Goal: Check status: Check status

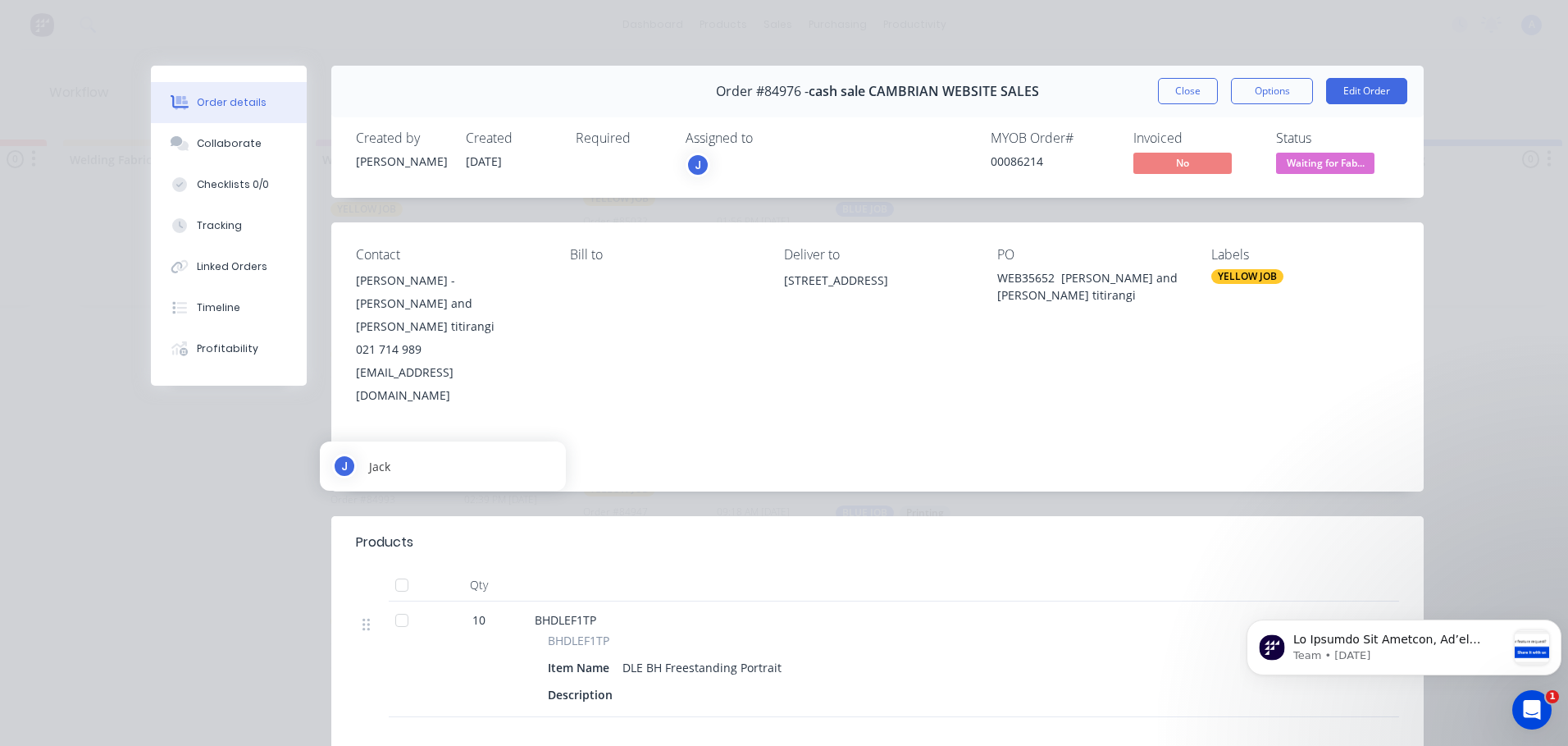
scroll to position [3184, 0]
click at [692, 161] on div "J" at bounding box center [699, 165] width 25 height 25
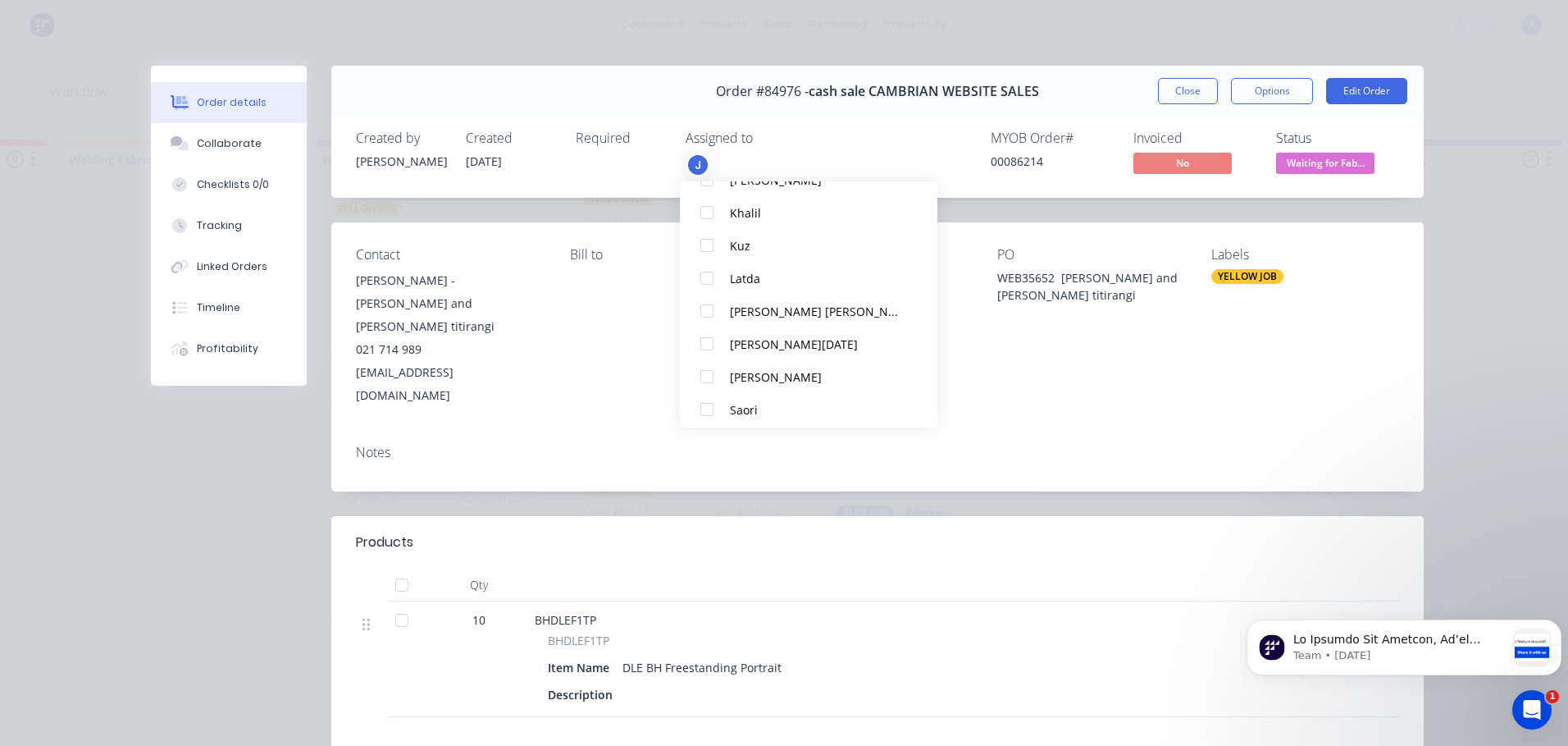
scroll to position [279, 0]
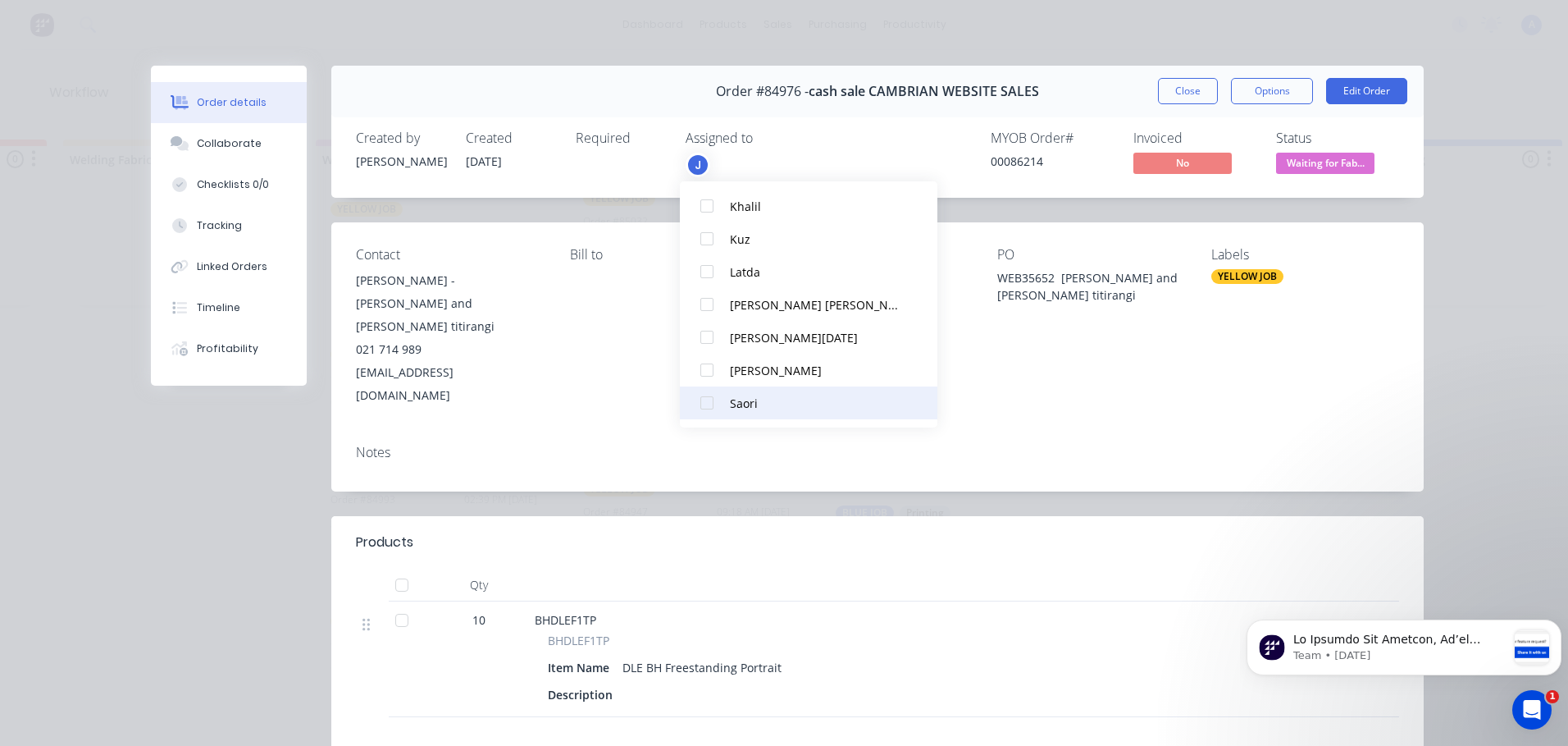
click at [708, 411] on div at bounding box center [707, 402] width 33 height 33
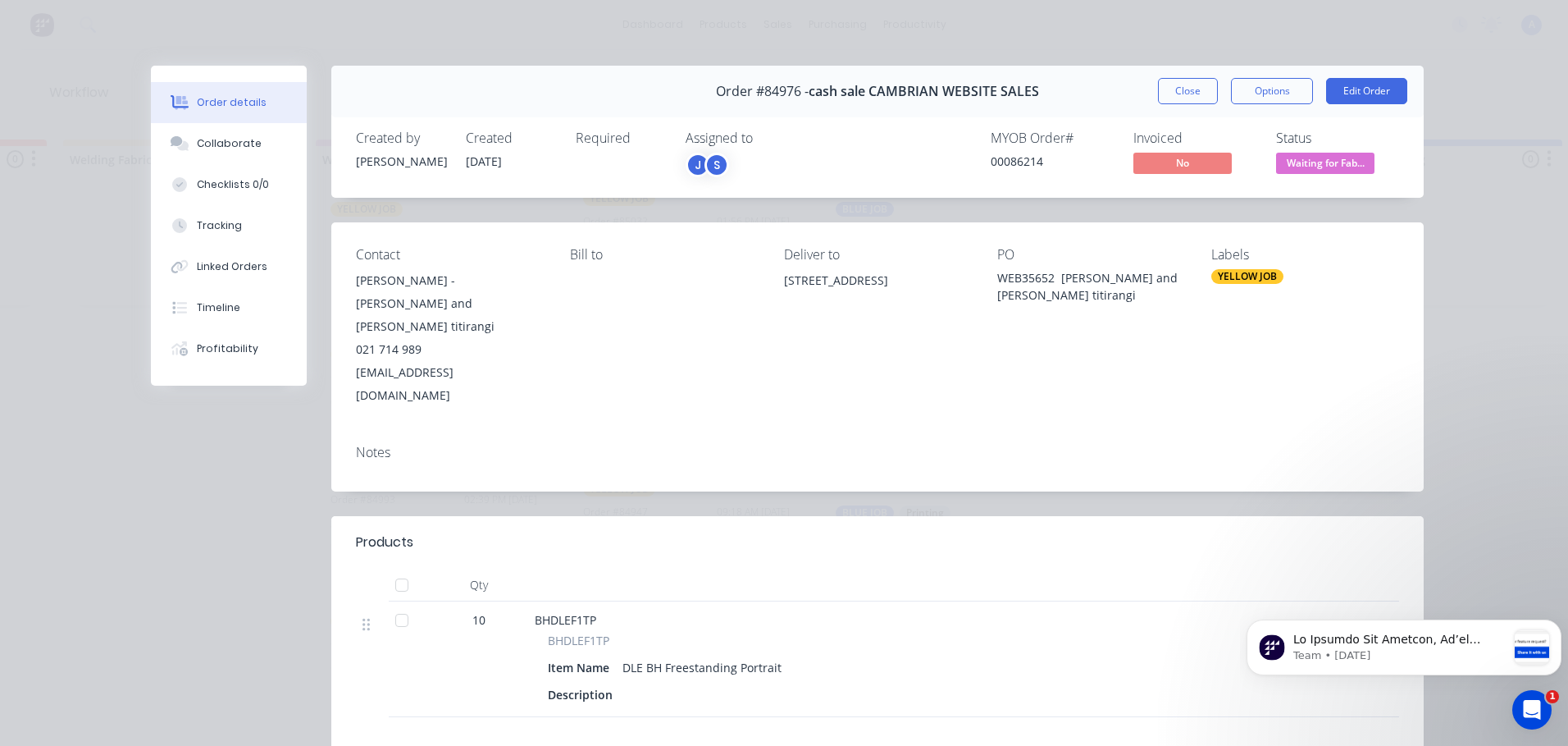
click at [1354, 173] on span "Waiting for Fab..." at bounding box center [1326, 162] width 98 height 20
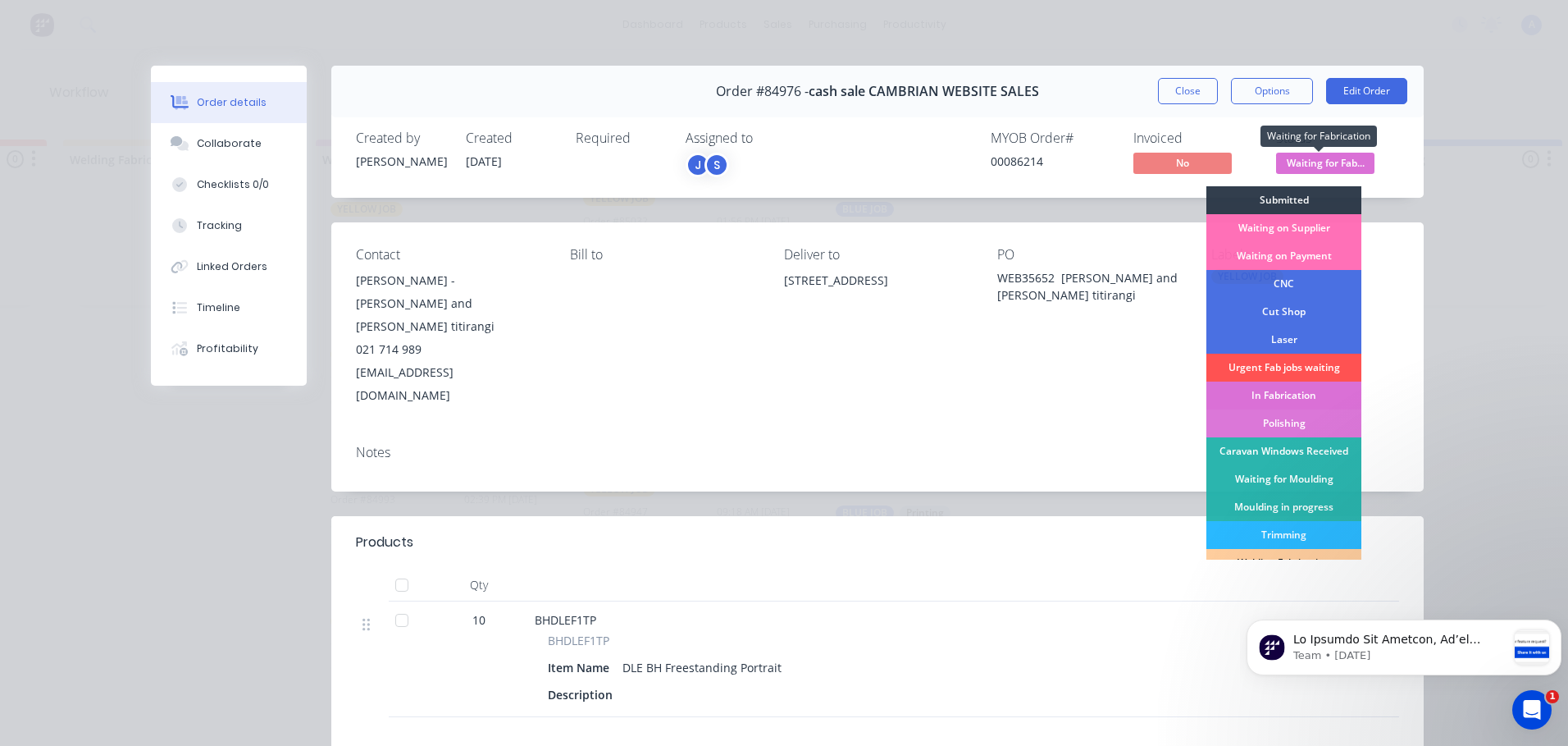
click at [1300, 398] on div "In Fabrication" at bounding box center [1283, 395] width 155 height 28
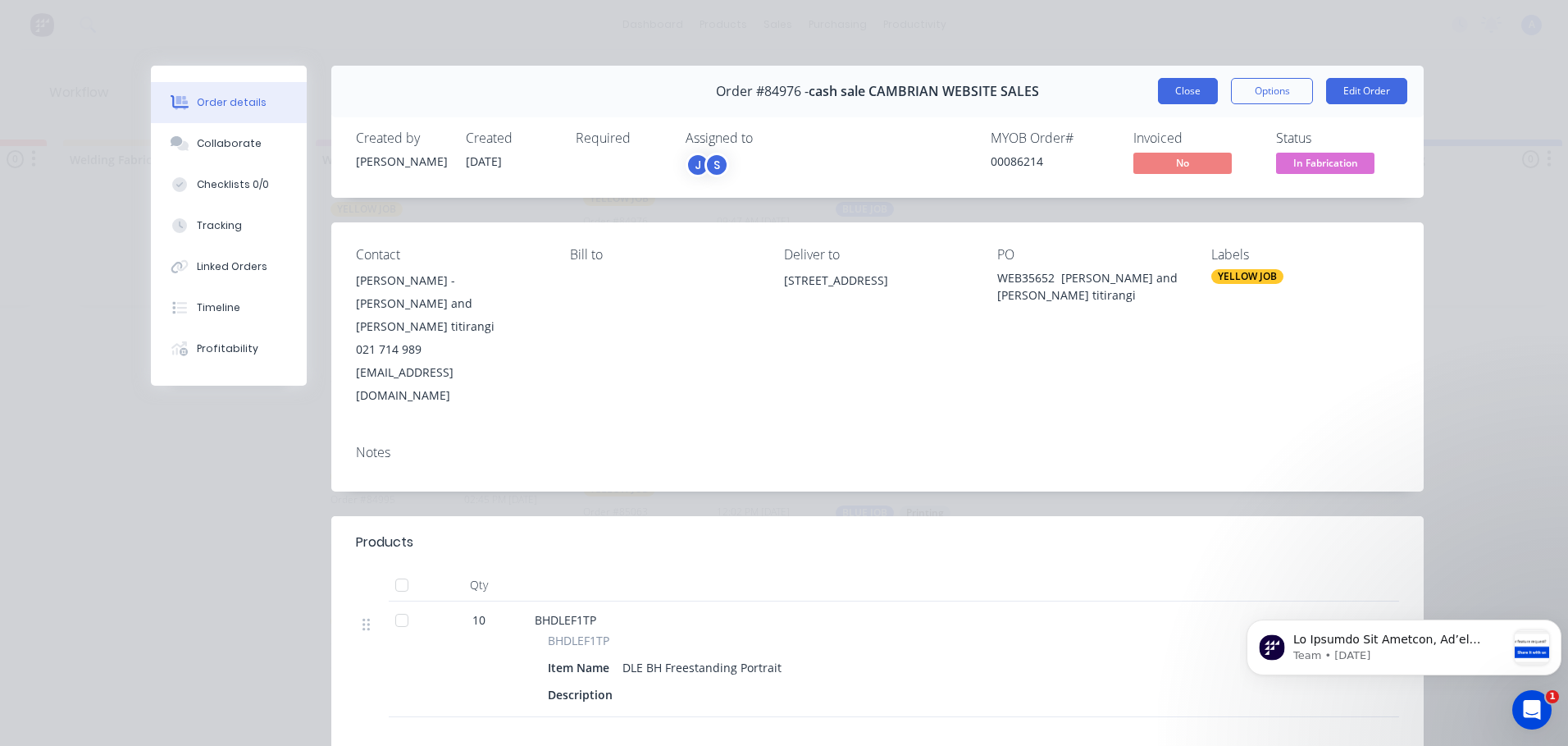
click at [1172, 99] on button "Close" at bounding box center [1188, 91] width 60 height 26
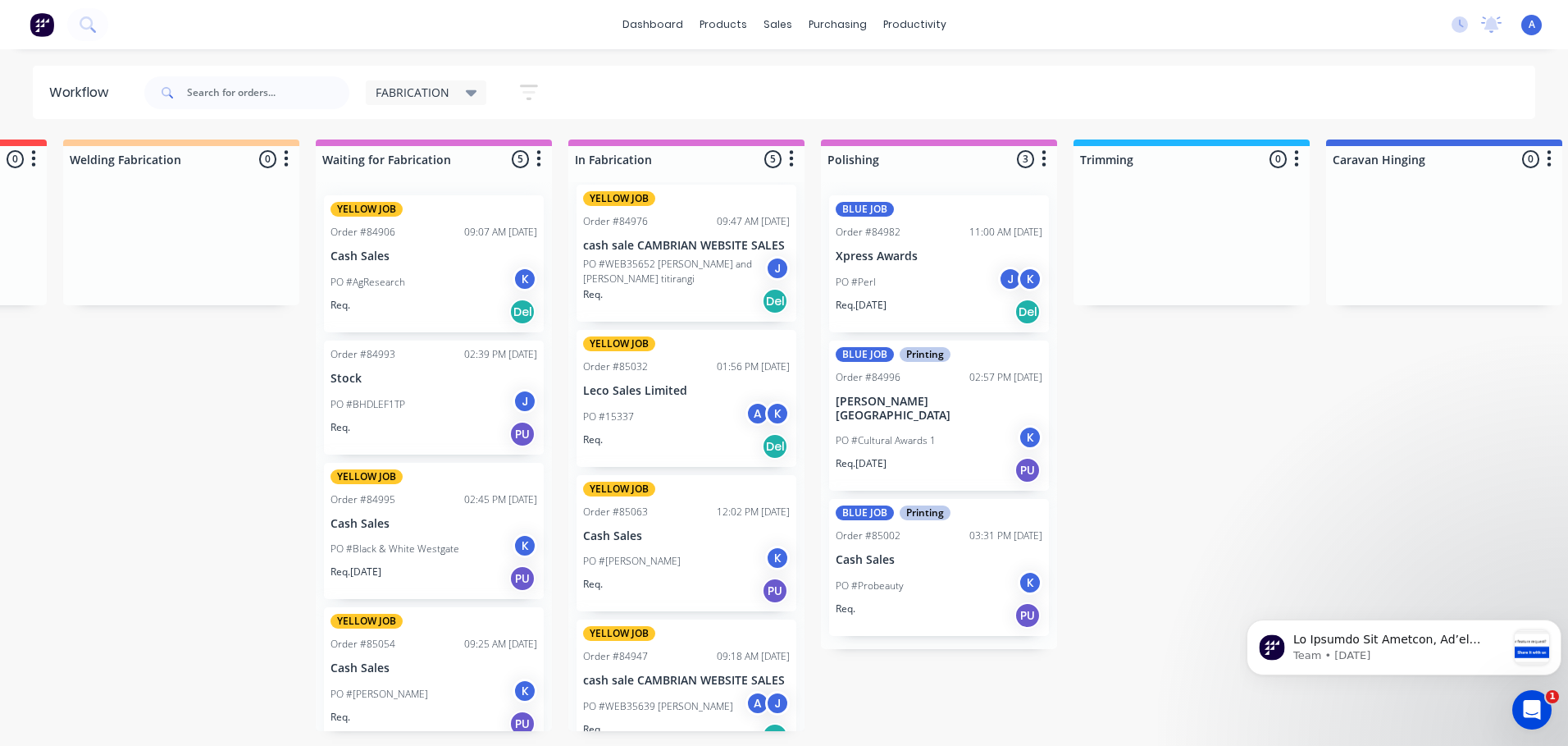
click at [518, 401] on div "J" at bounding box center [525, 401] width 25 height 25
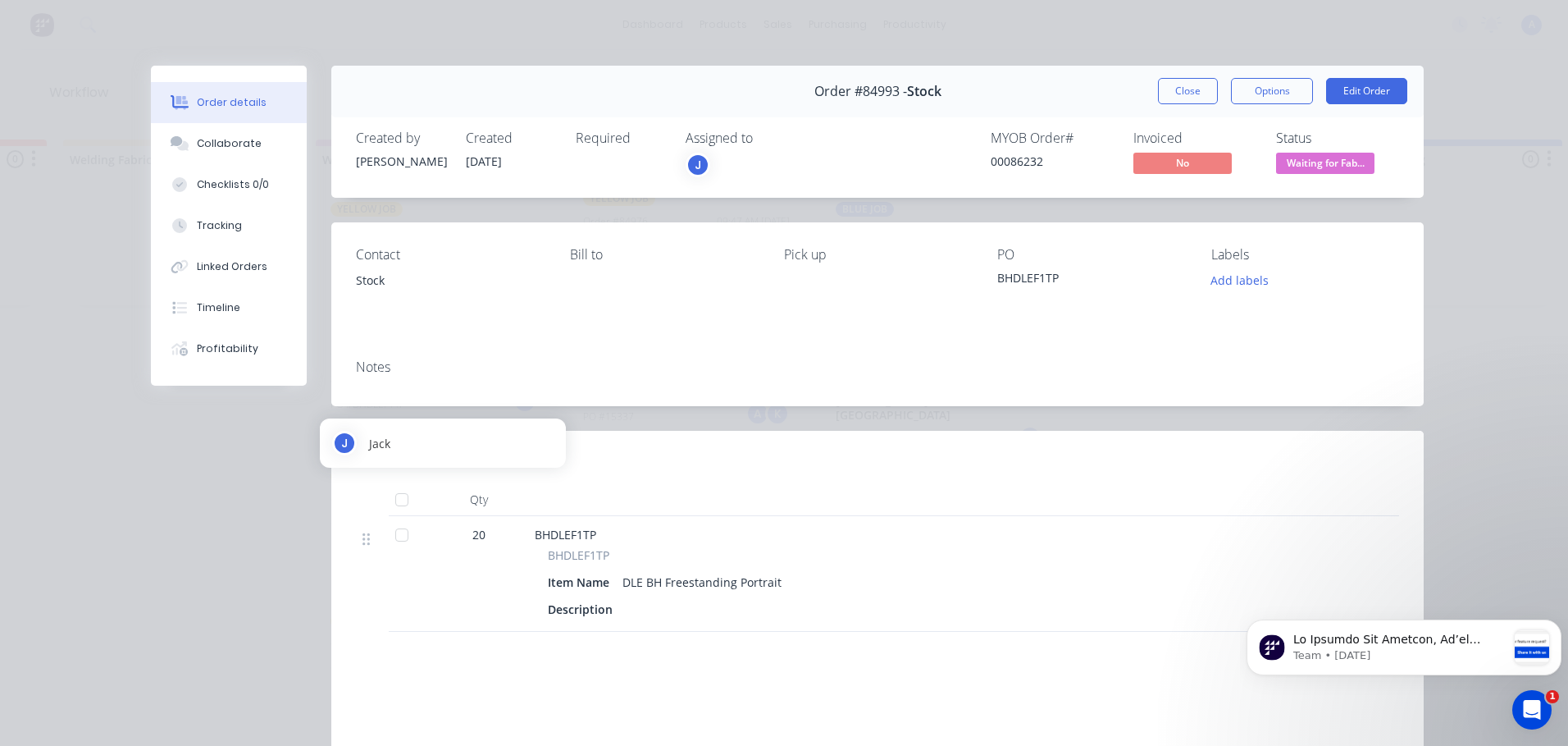
click at [692, 159] on div "J" at bounding box center [699, 165] width 25 height 25
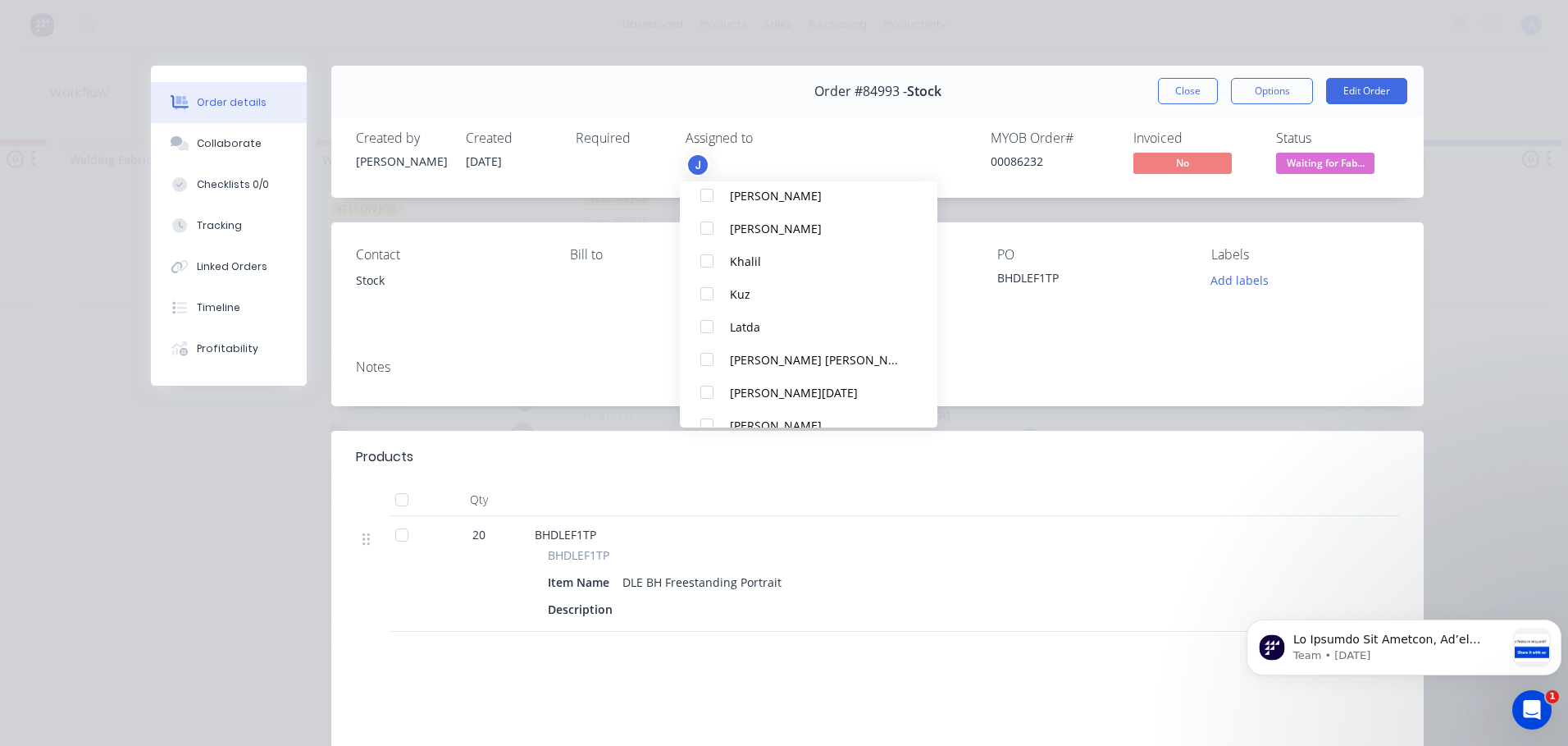
scroll to position [279, 0]
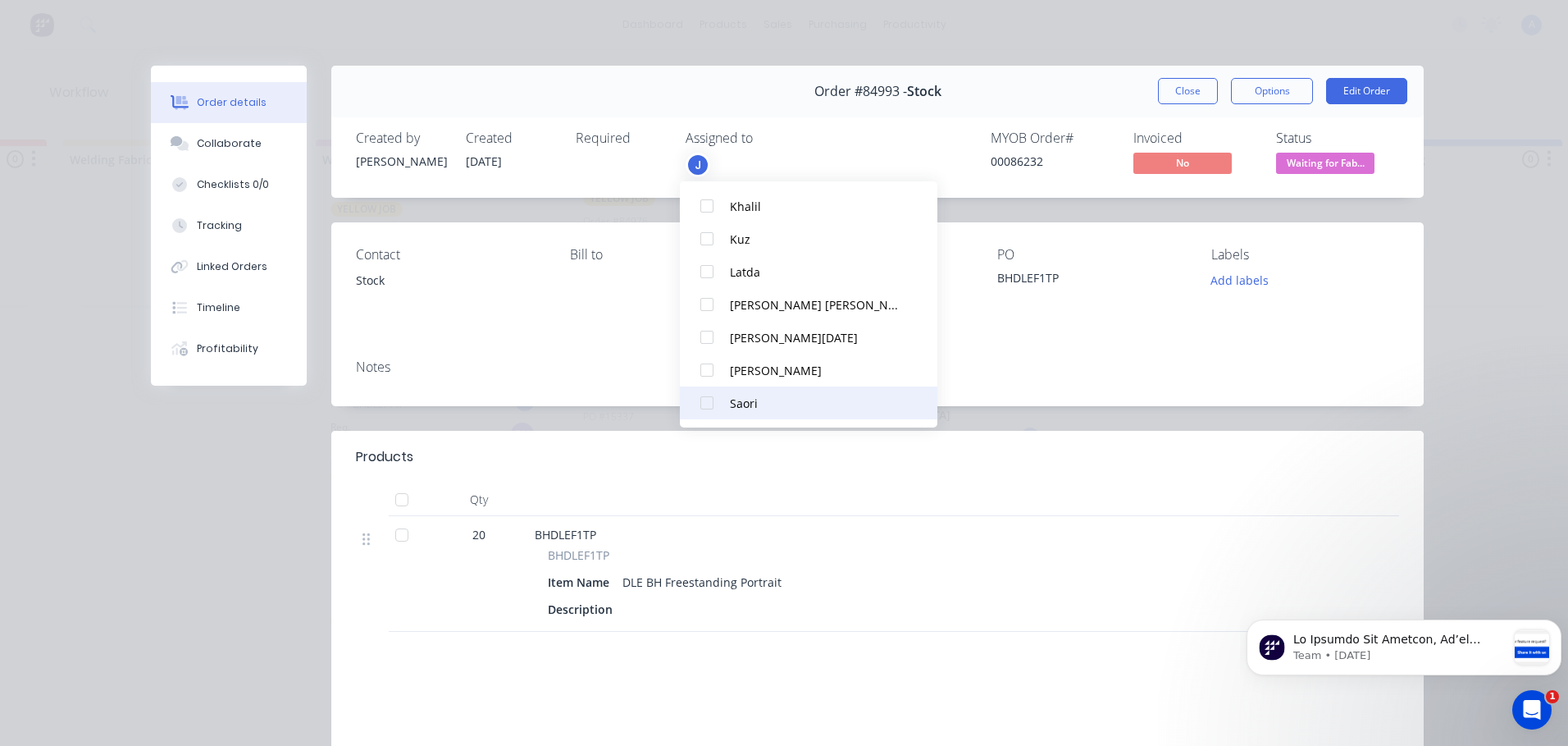
click at [702, 405] on div at bounding box center [707, 402] width 33 height 33
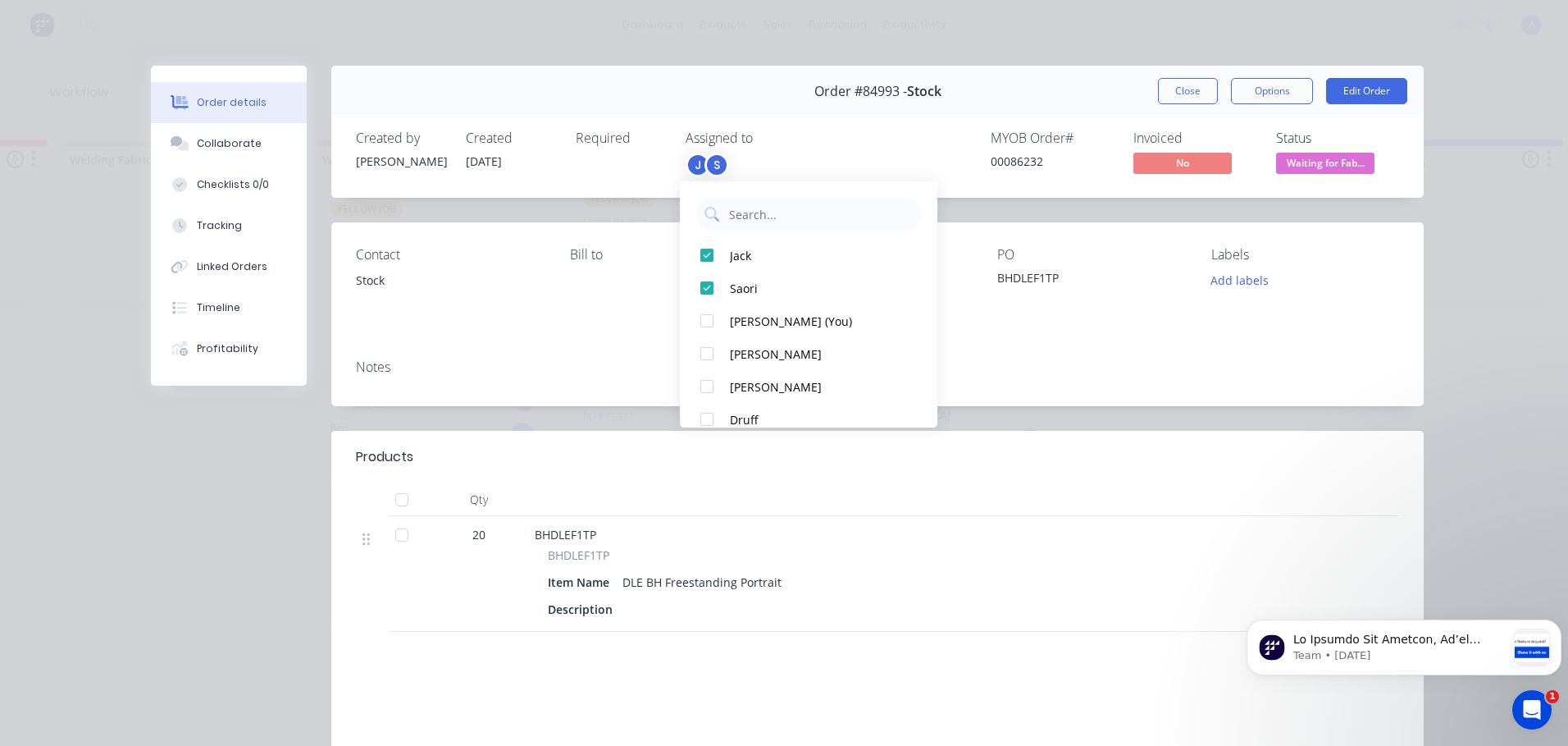
click at [1360, 165] on span "Waiting for Fab..." at bounding box center [1326, 162] width 98 height 20
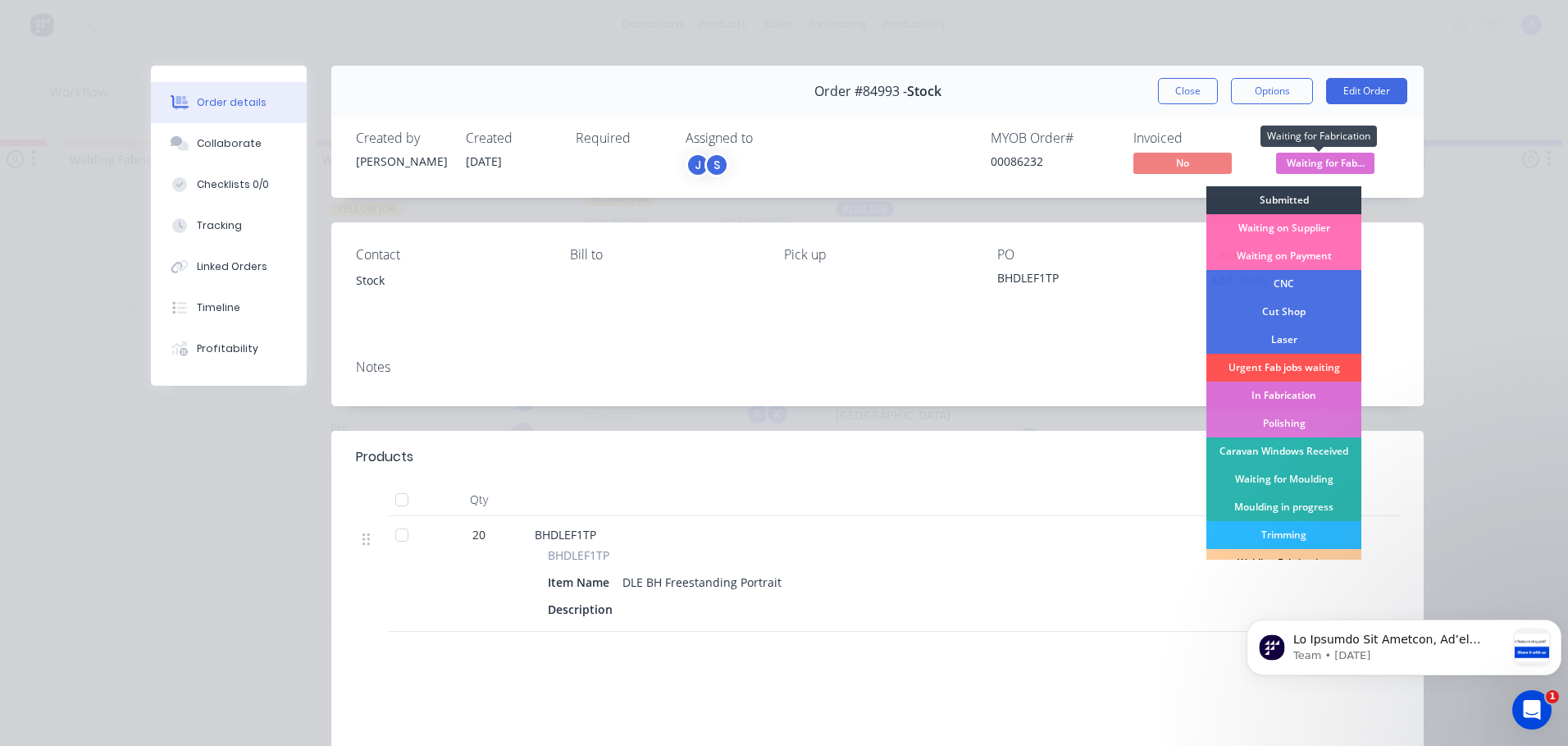
click at [1319, 397] on div "In Fabrication" at bounding box center [1283, 395] width 155 height 28
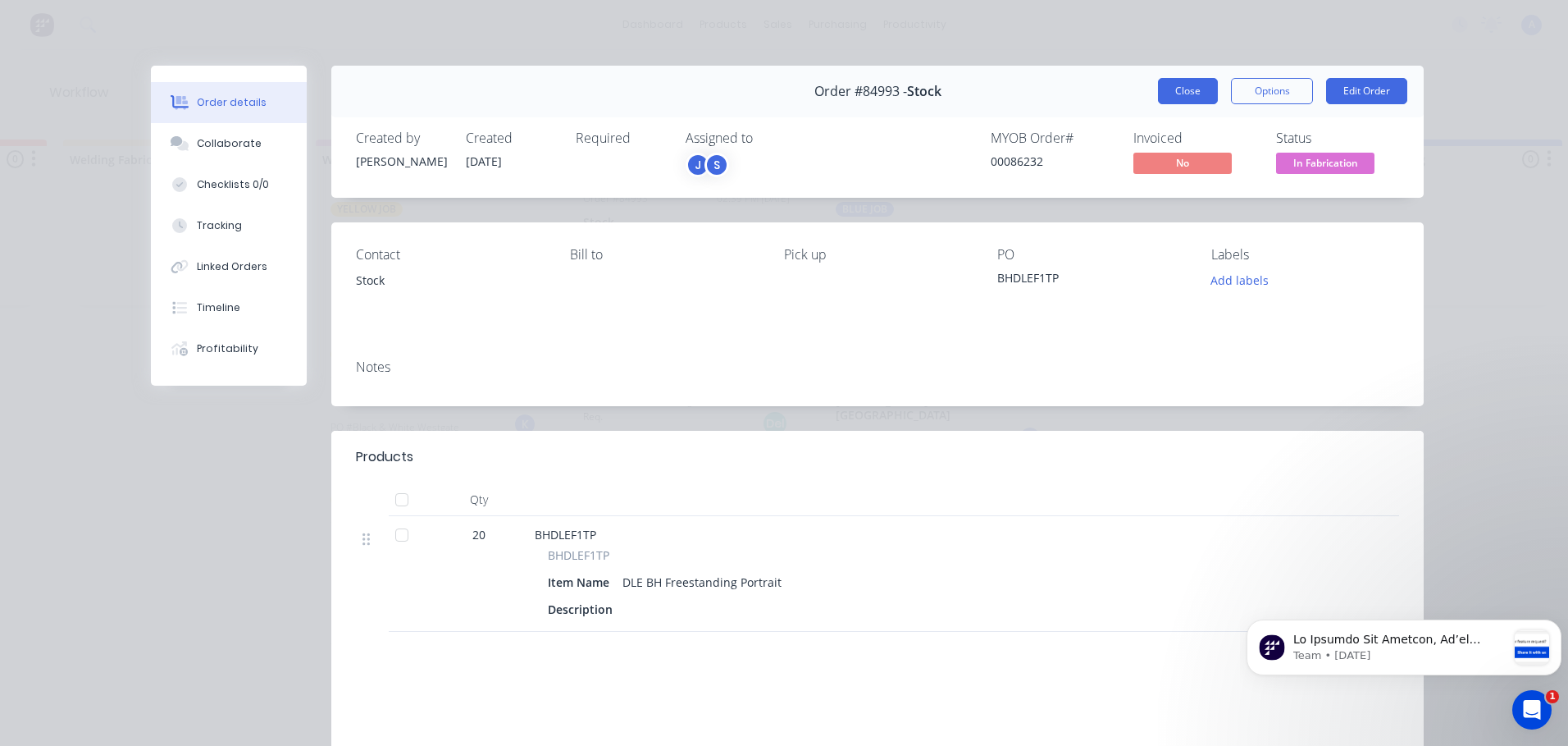
click at [1176, 87] on button "Close" at bounding box center [1188, 91] width 60 height 26
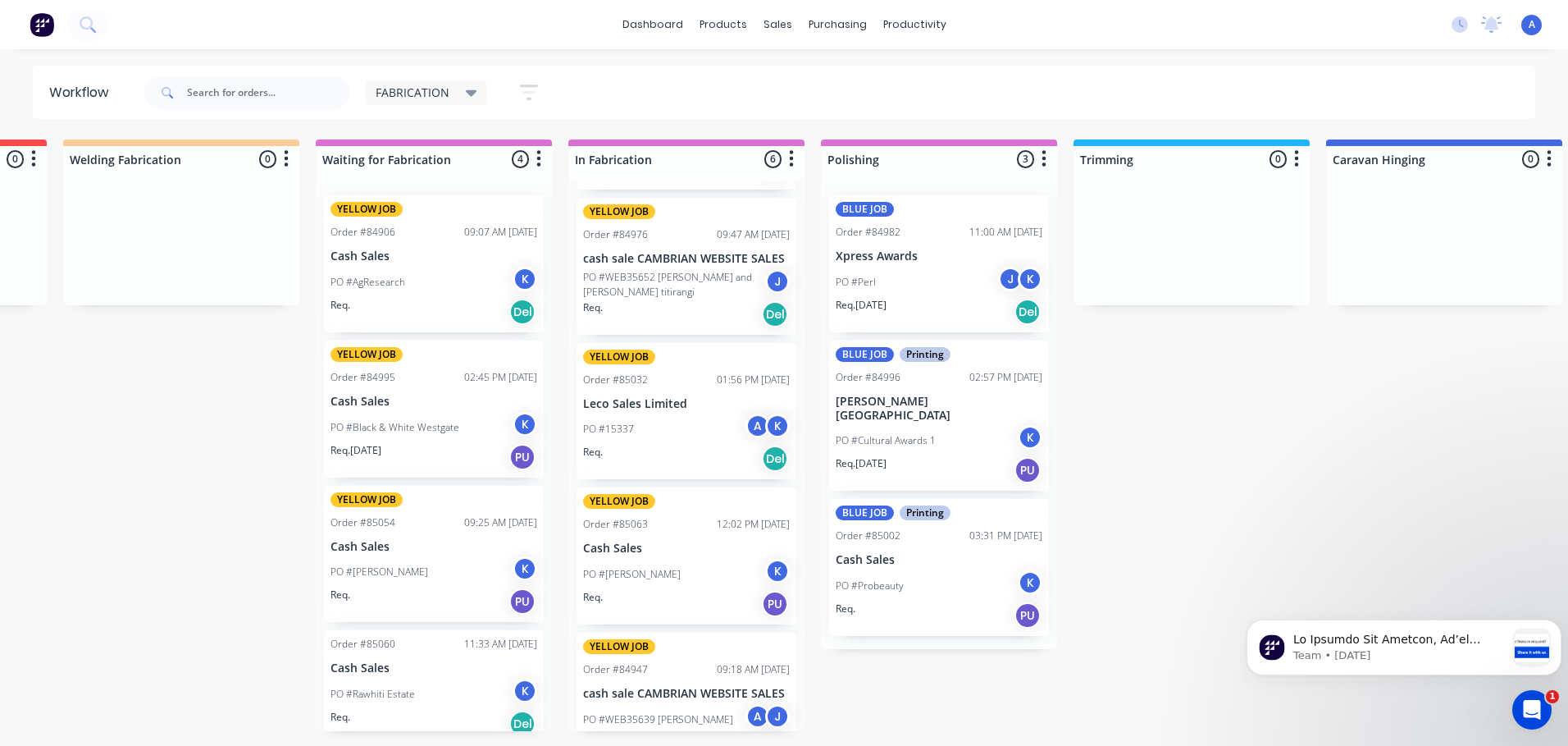
scroll to position [119, 0]
click at [747, 415] on div "A" at bounding box center [758, 427] width 25 height 25
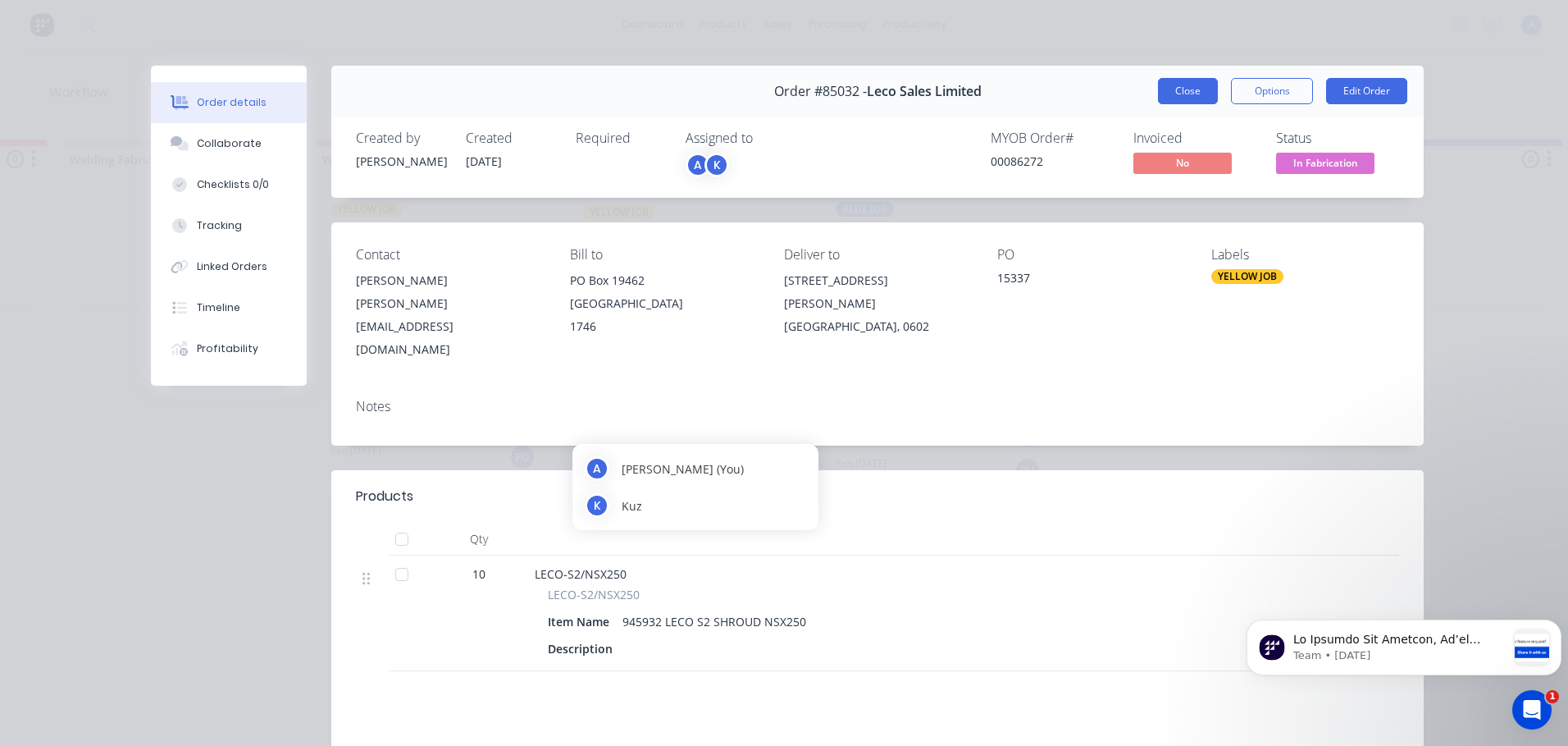
click at [1171, 91] on button "Close" at bounding box center [1188, 91] width 60 height 26
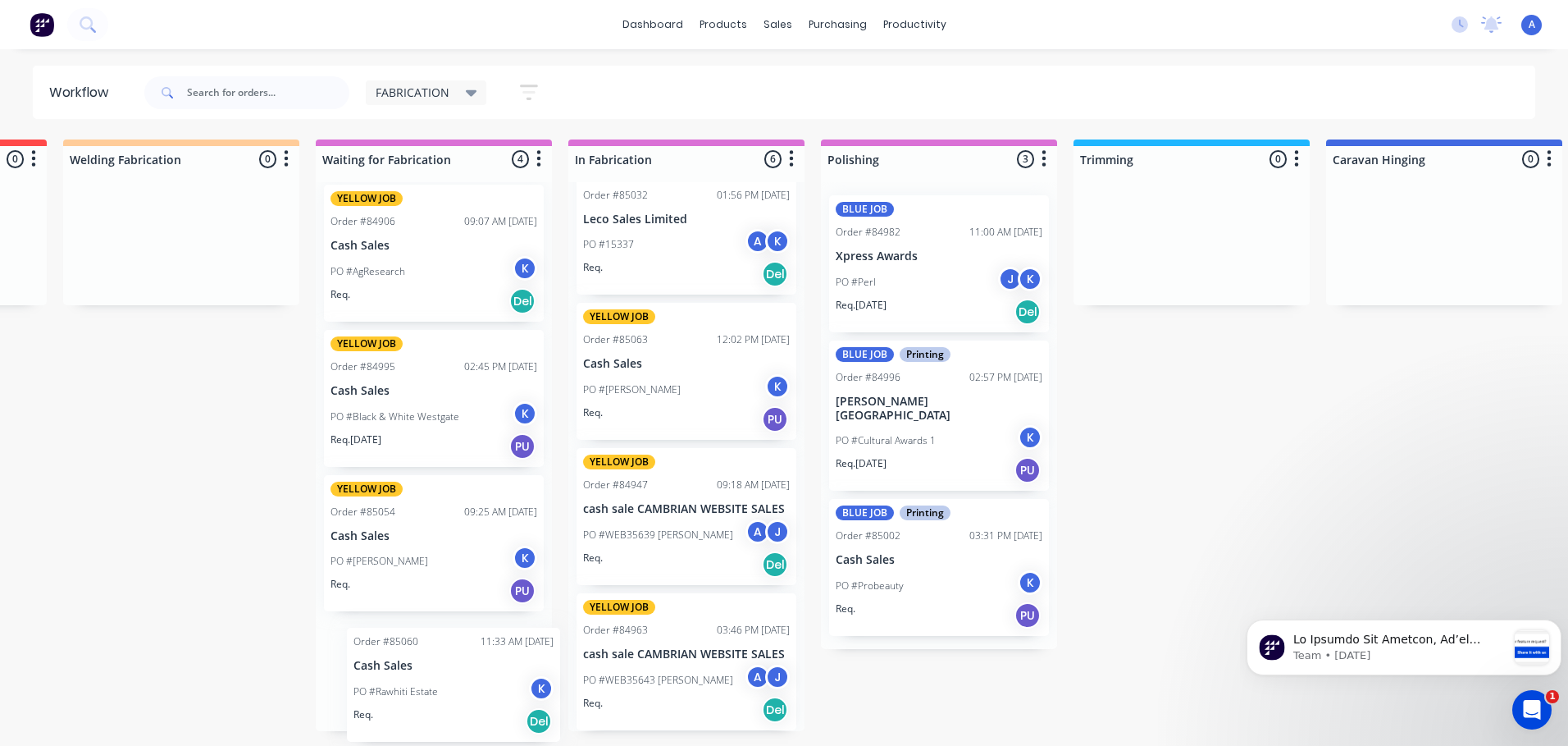
scroll to position [14, 0]
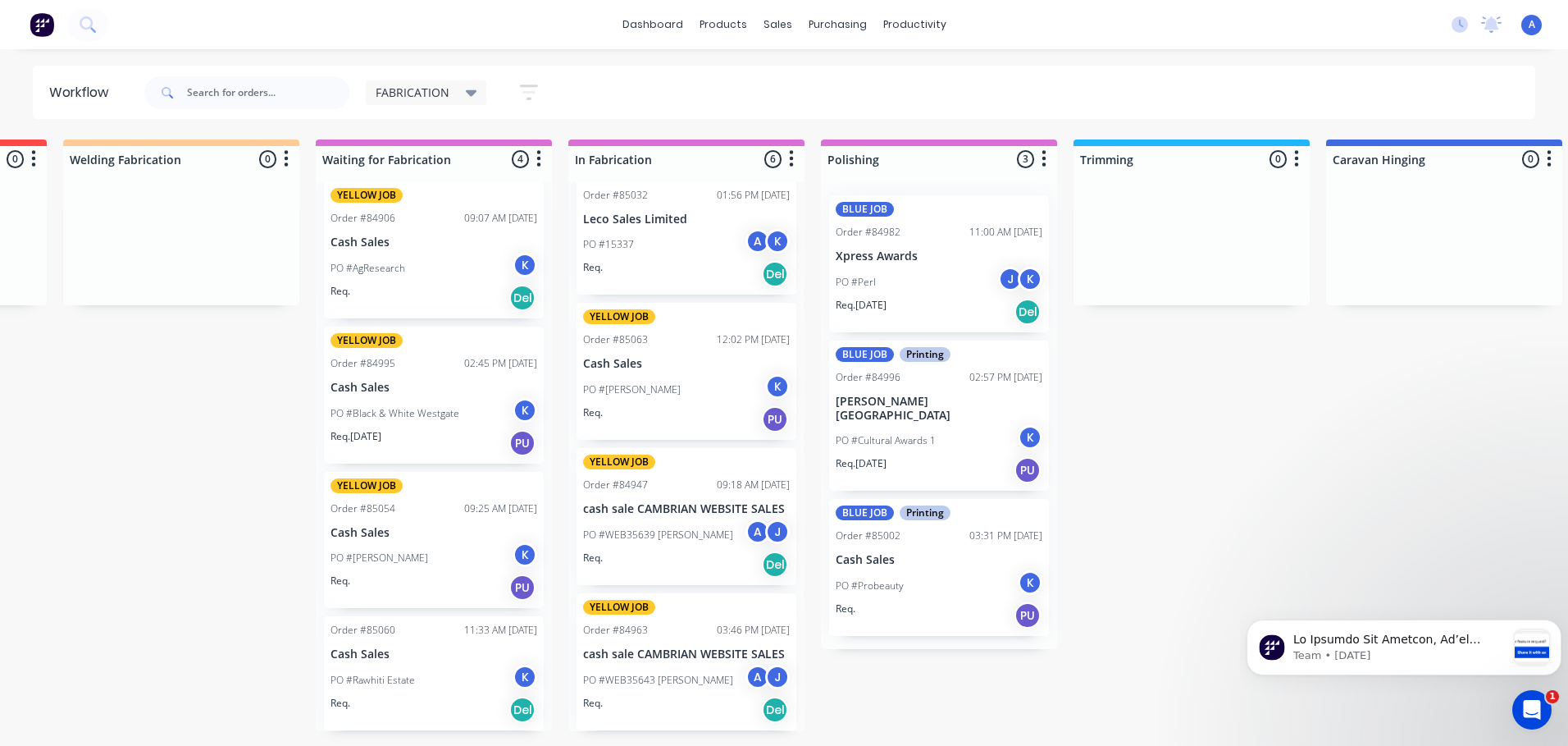
click at [479, 667] on div "PO #Rawhiti Estate K" at bounding box center [434, 680] width 206 height 31
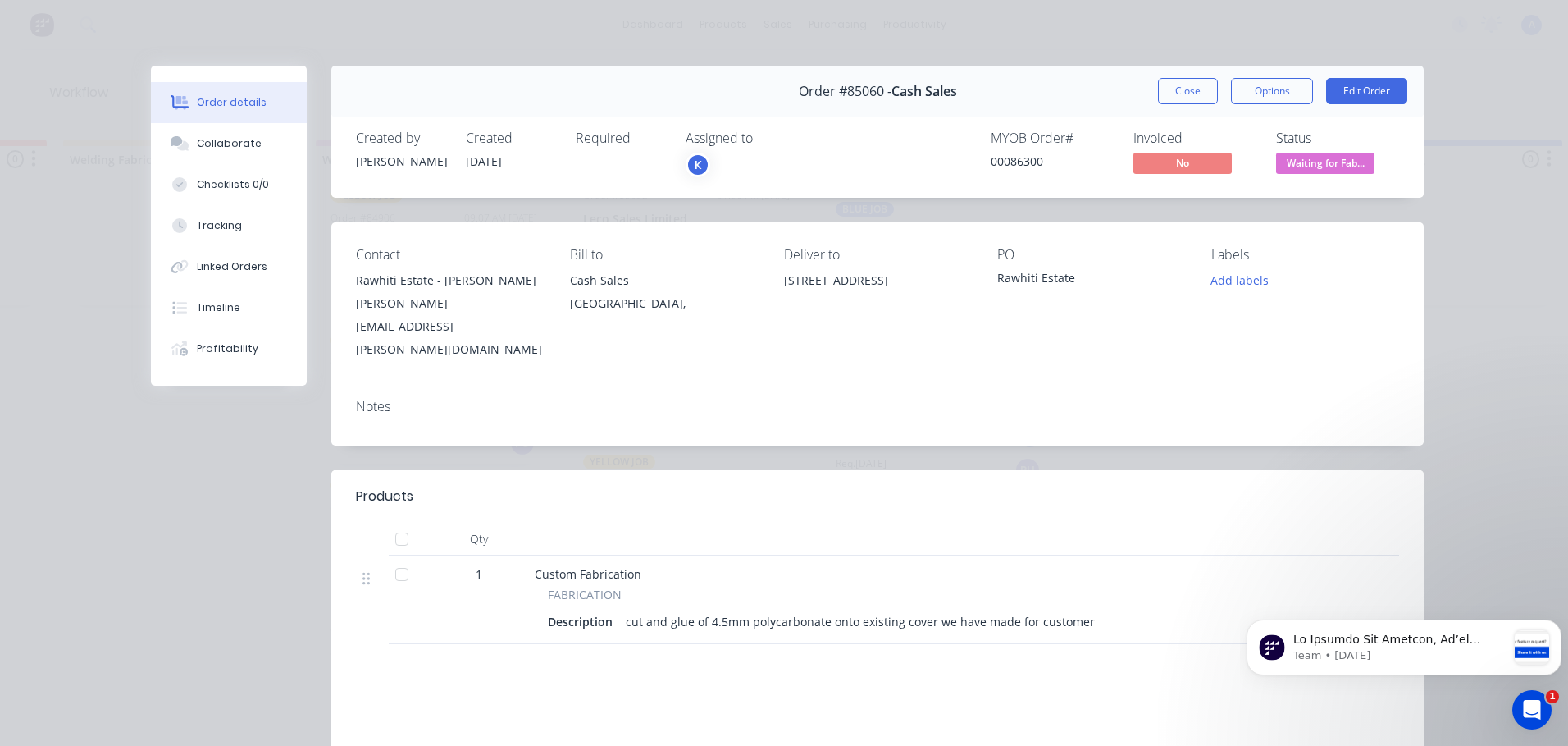
click at [694, 160] on div "K" at bounding box center [699, 165] width 25 height 25
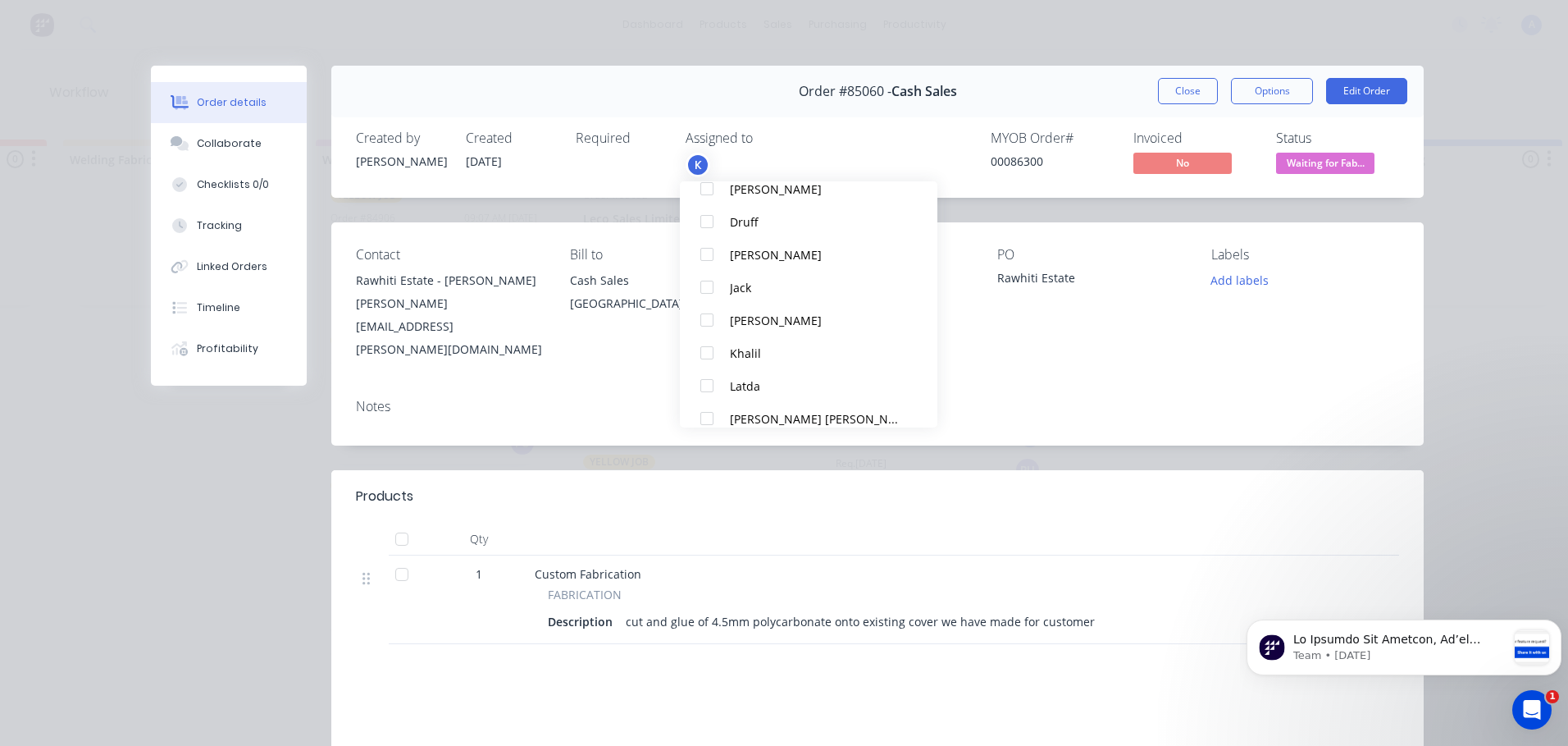
scroll to position [166, 0]
click at [715, 391] on div at bounding box center [707, 385] width 33 height 33
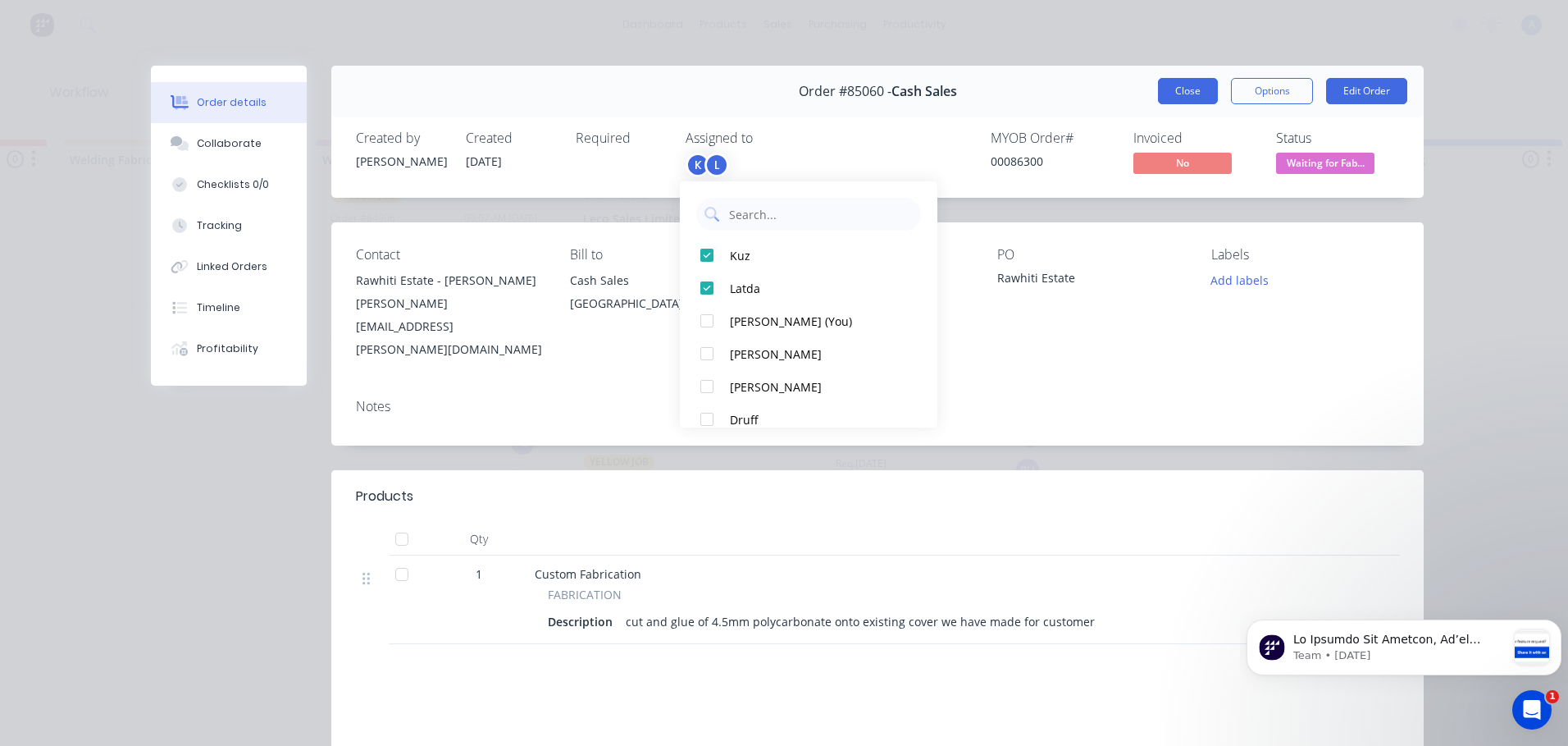
click at [1173, 99] on button "Close" at bounding box center [1188, 91] width 60 height 26
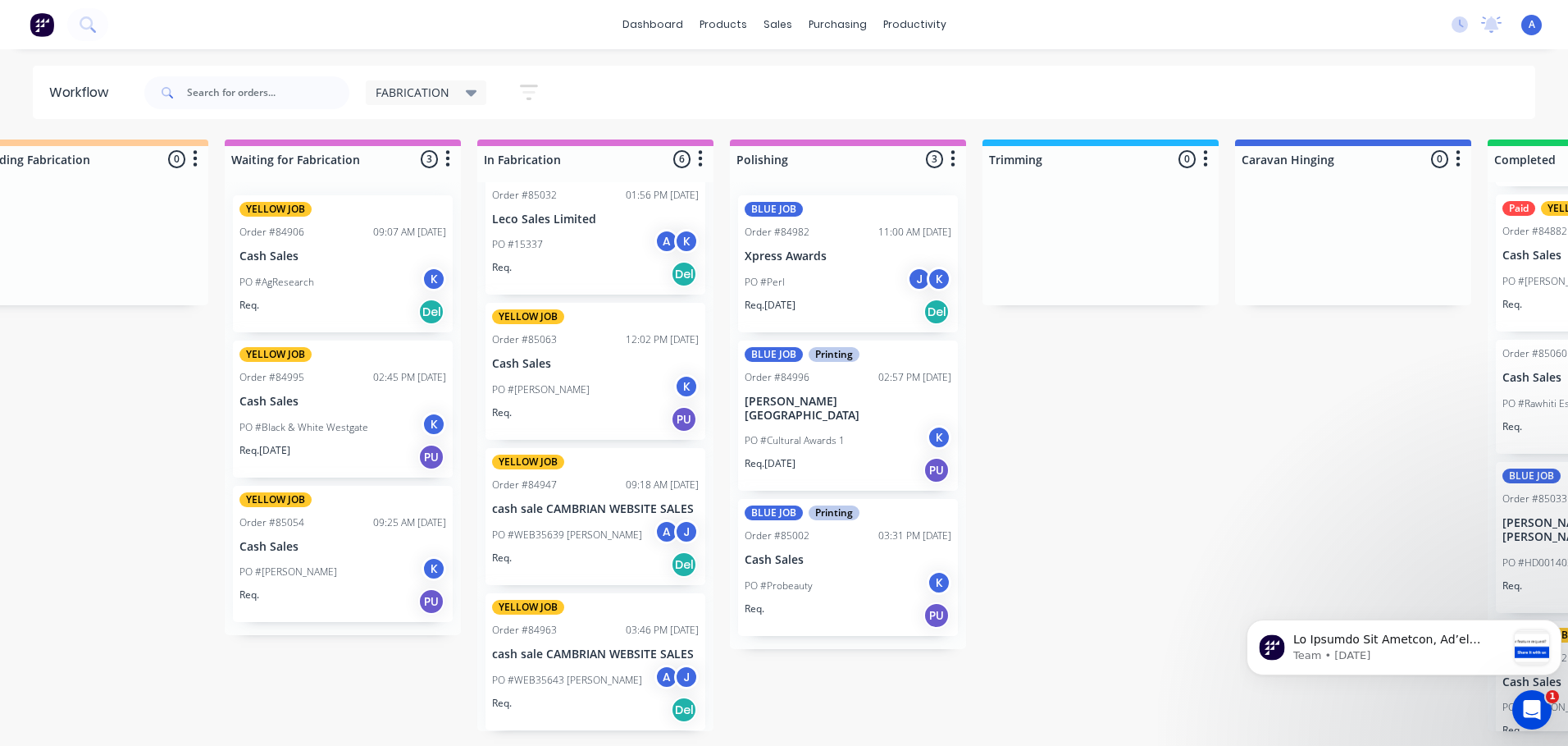
scroll to position [0, 286]
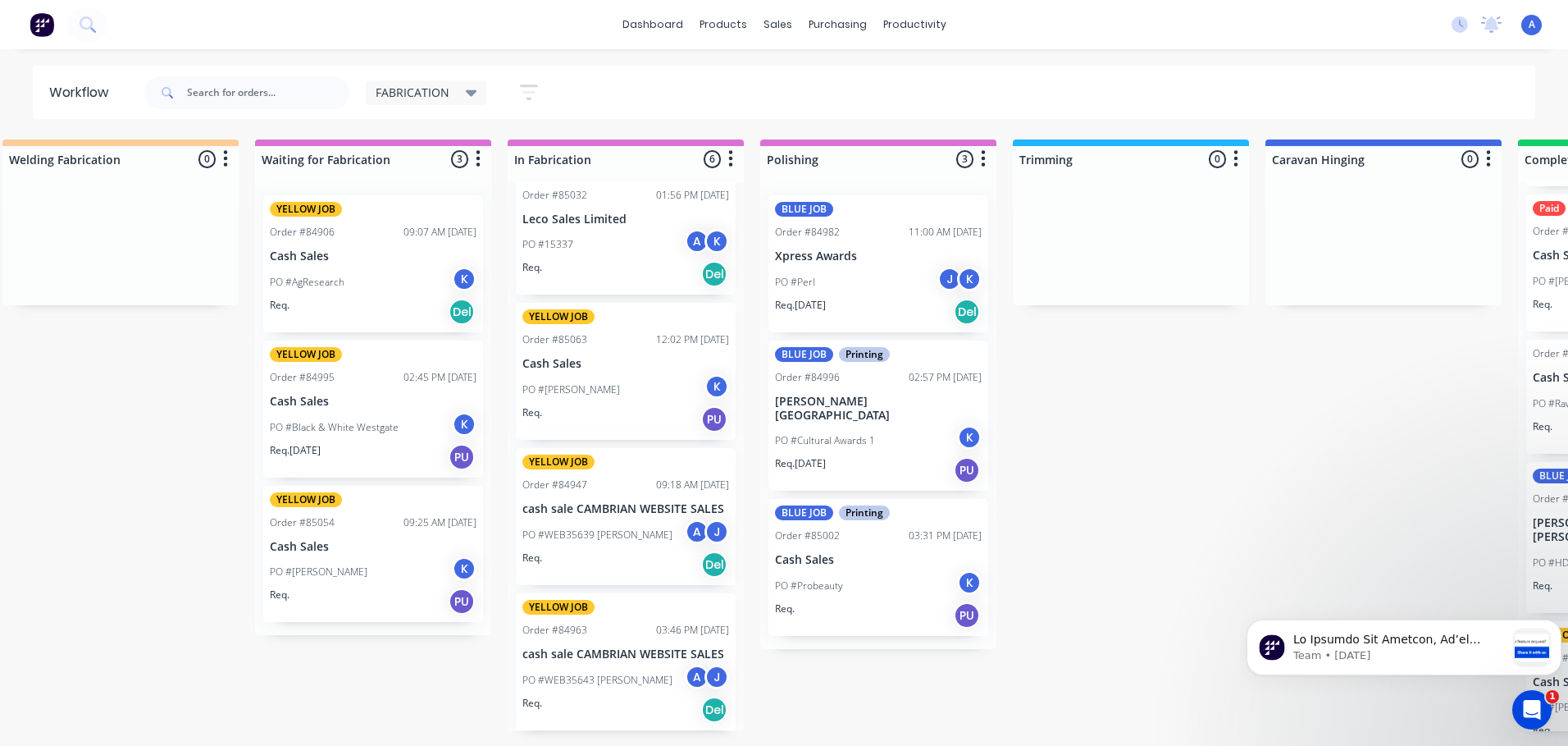
click at [460, 277] on div "K" at bounding box center [464, 279] width 25 height 25
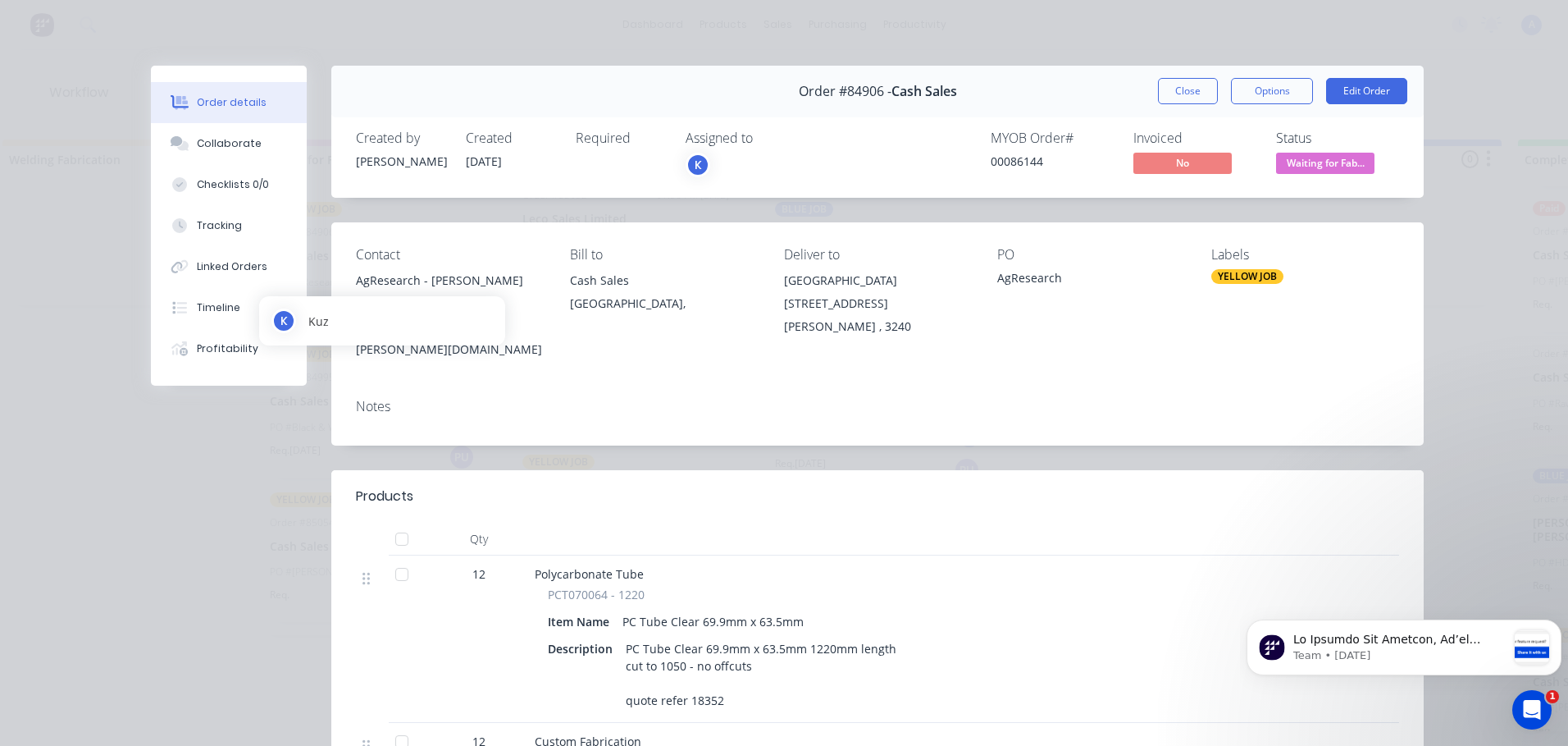
click at [692, 165] on div "K" at bounding box center [699, 165] width 25 height 25
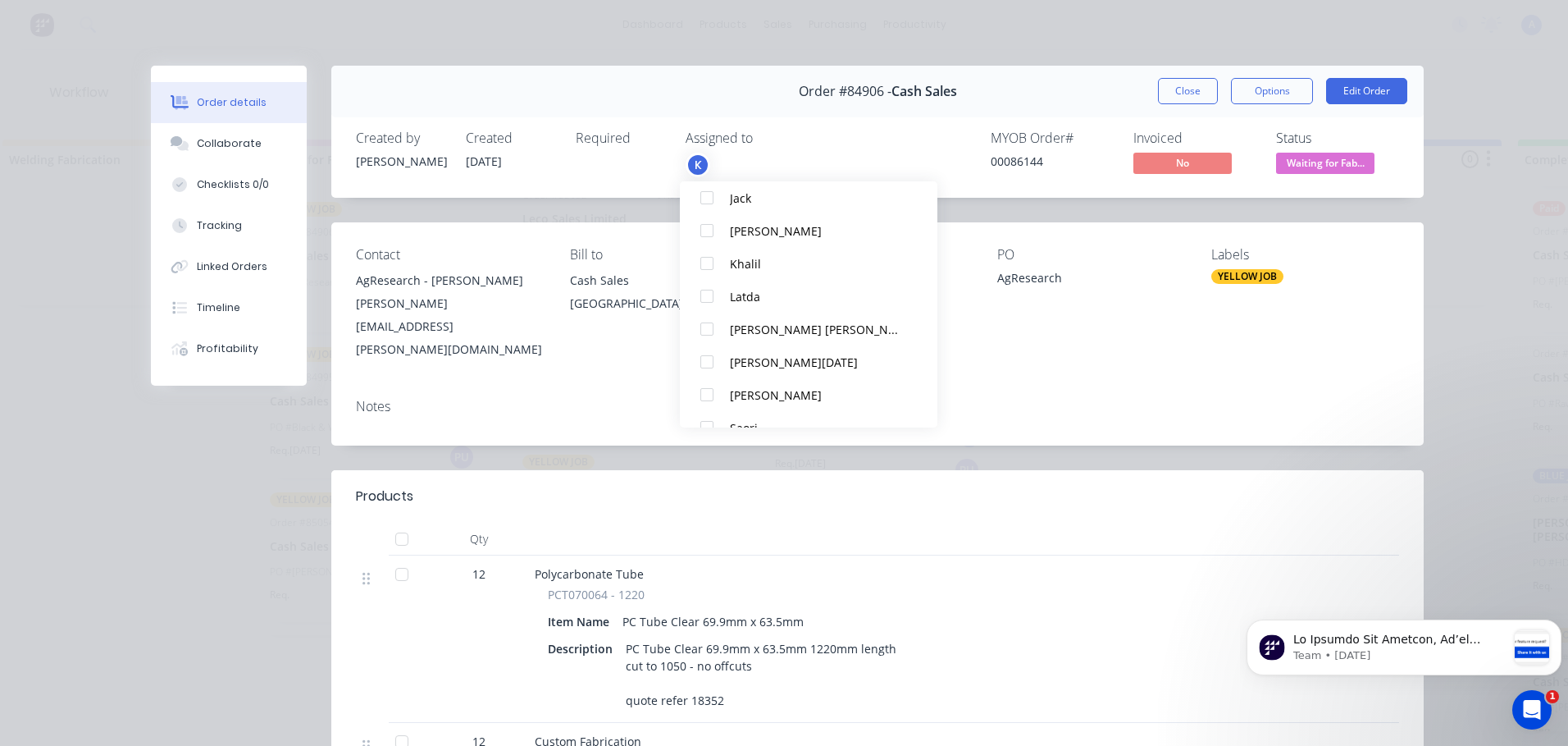
scroll to position [261, 0]
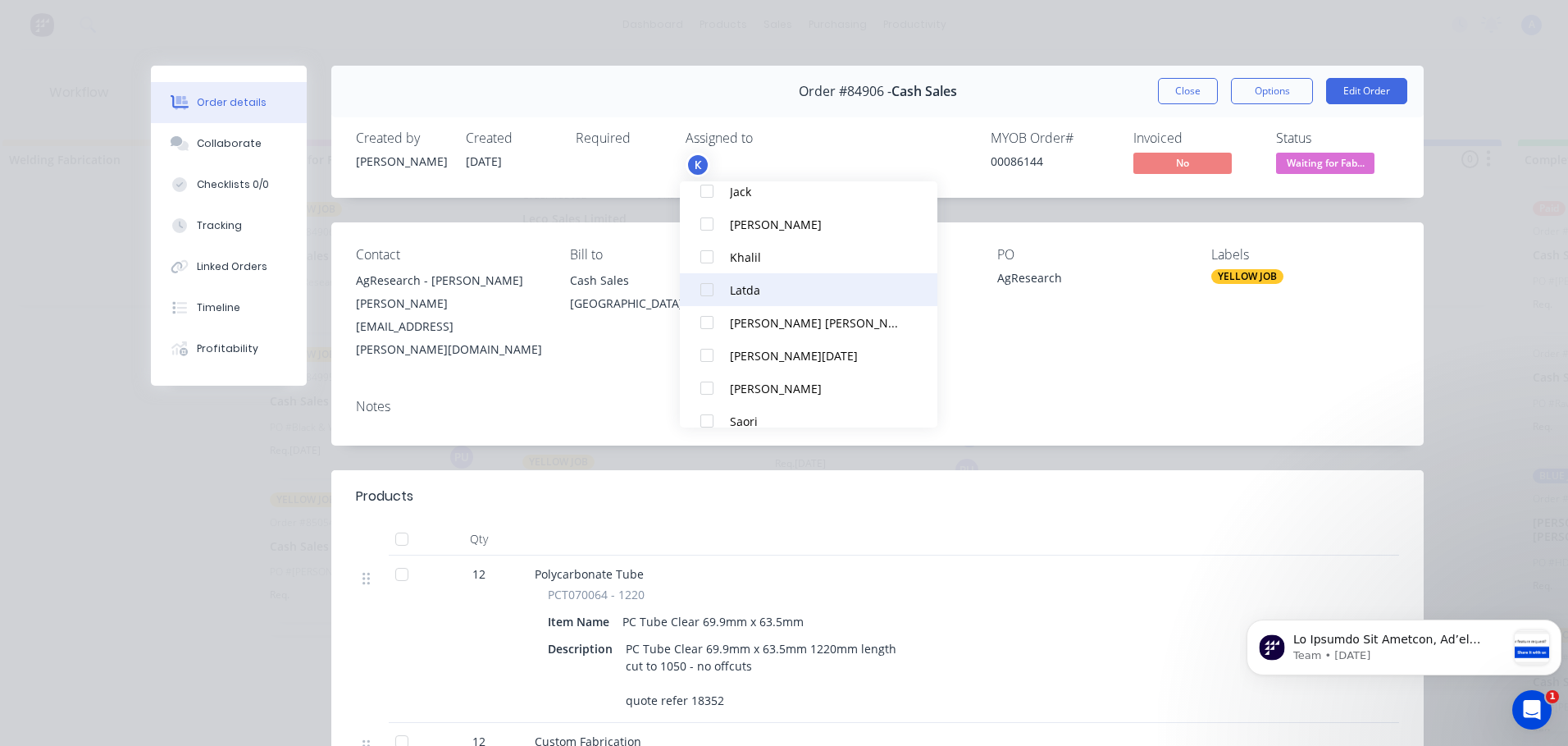
click at [720, 288] on div at bounding box center [707, 290] width 33 height 33
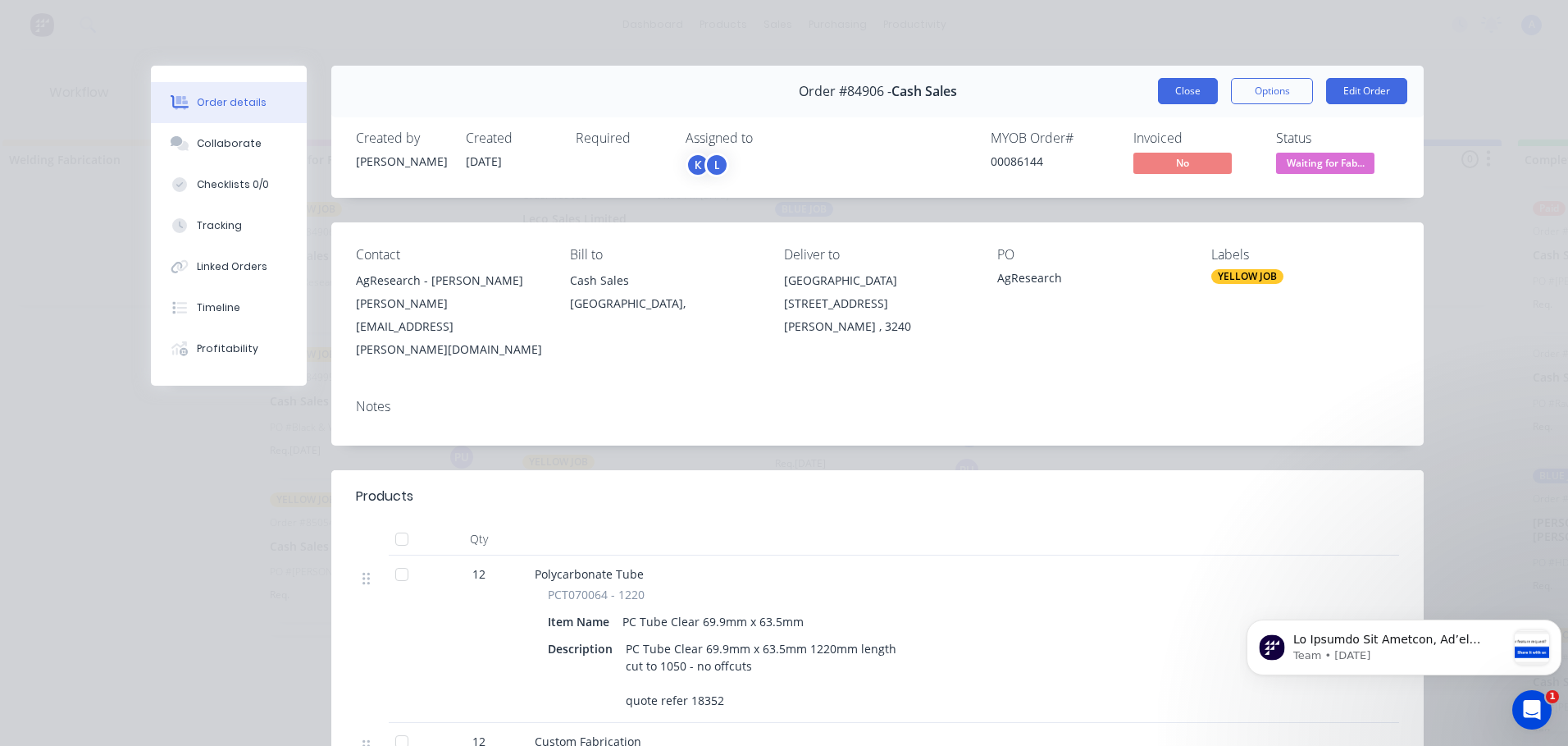
click at [1184, 89] on button "Close" at bounding box center [1188, 91] width 60 height 26
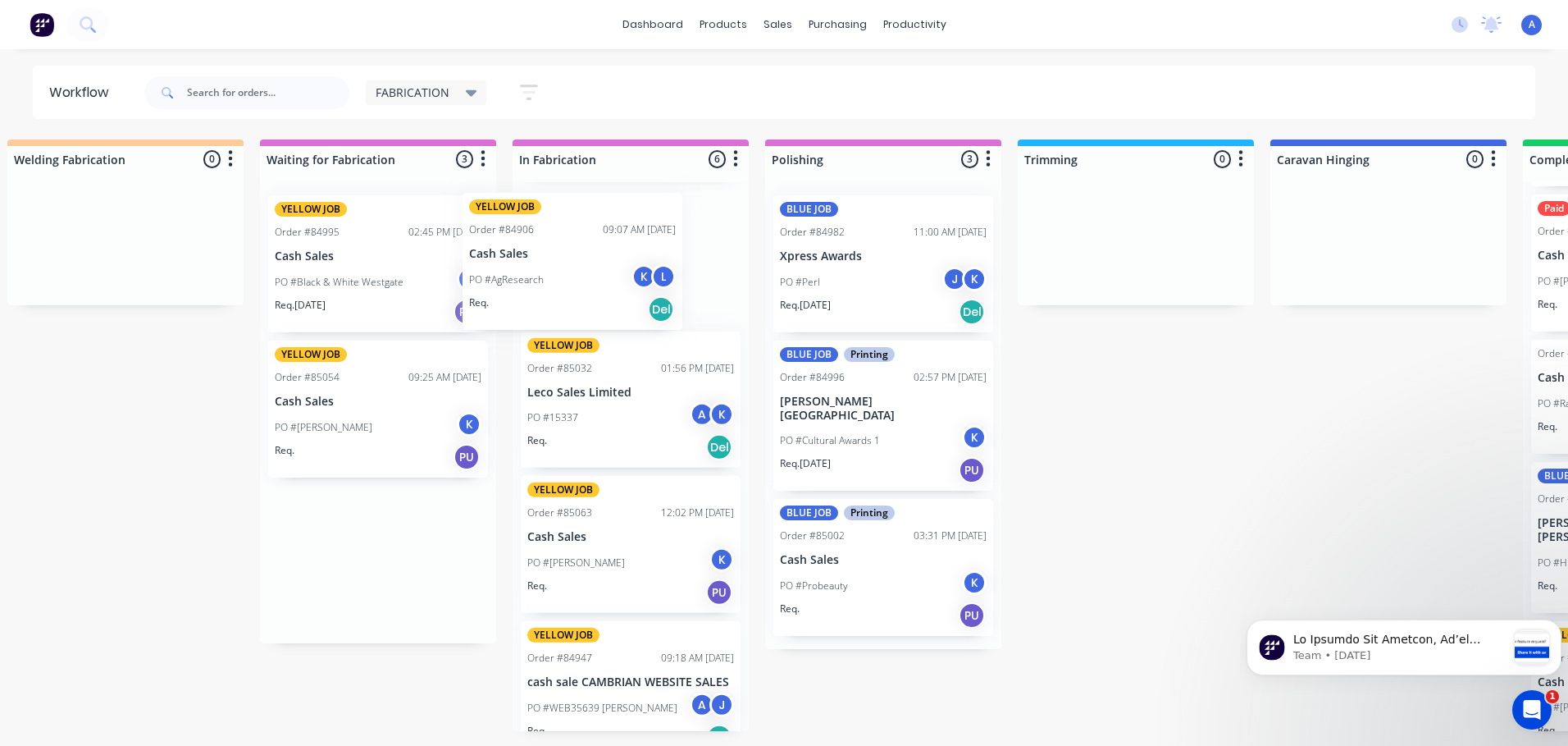
scroll to position [275, 0]
